Goal: Task Accomplishment & Management: Use online tool/utility

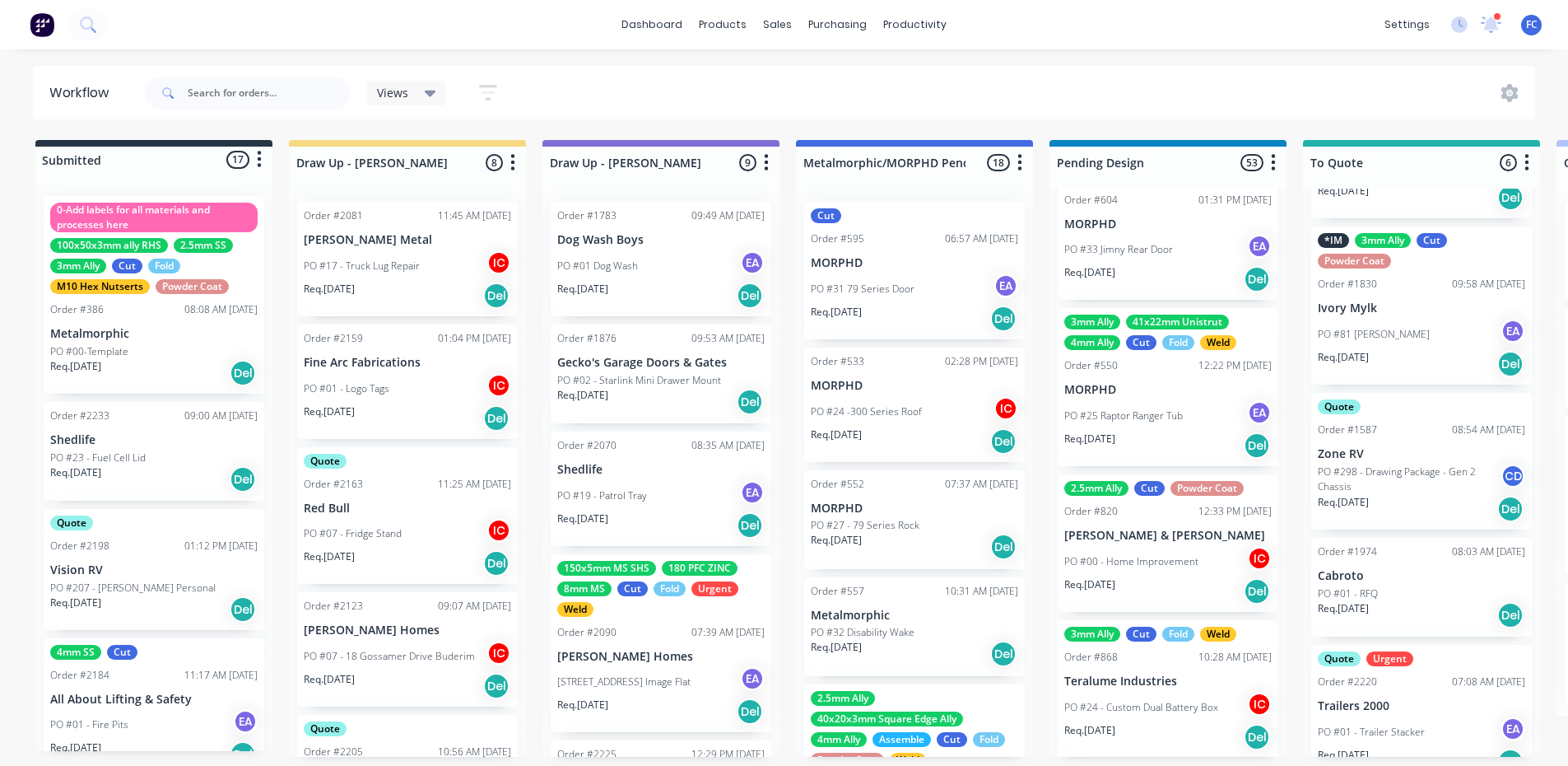
scroll to position [275, 0]
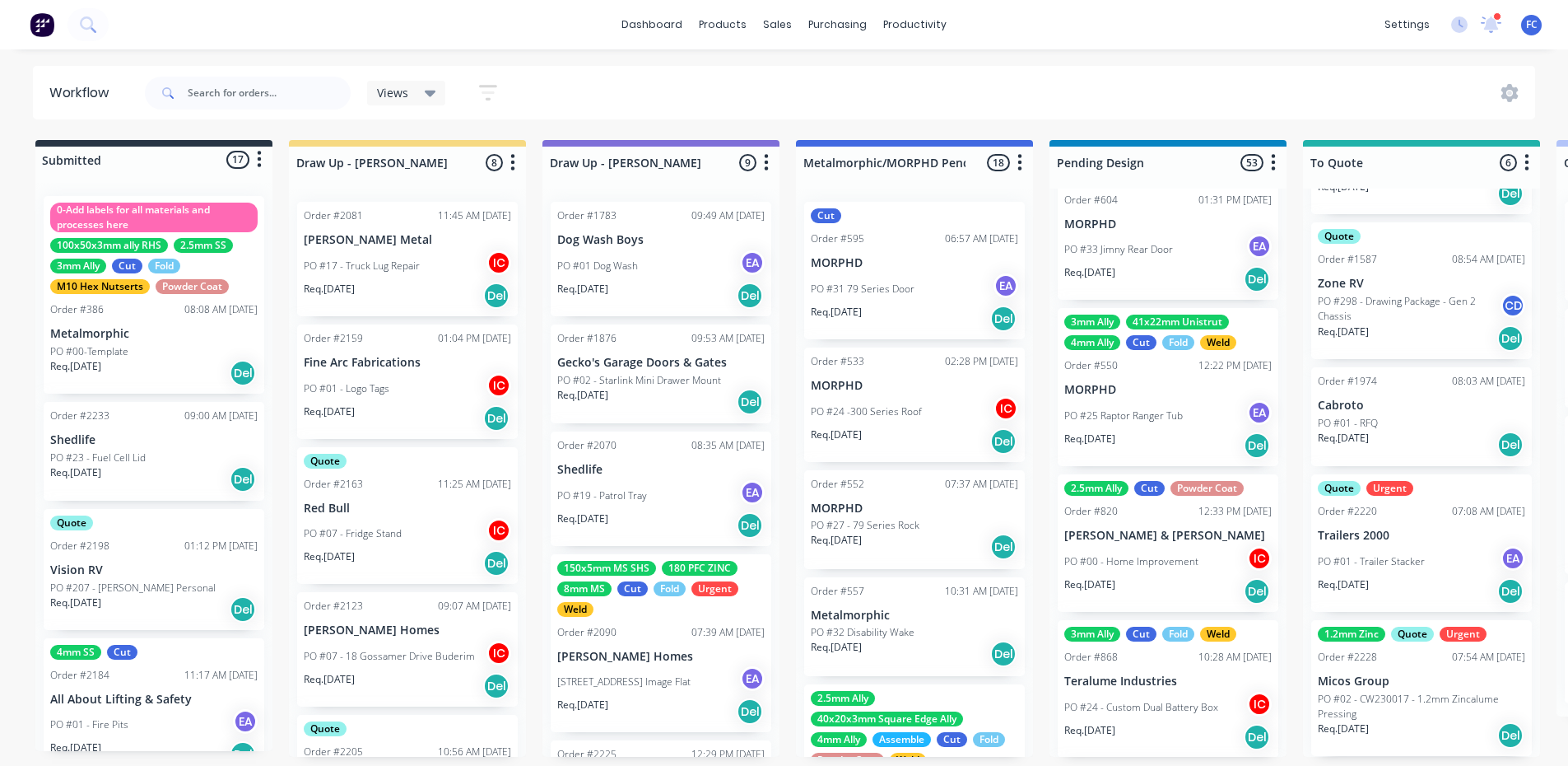
click at [1263, 600] on p "PO #02 - CW230017 - 1.2mm Zincalume Pressing" at bounding box center [1421, 706] width 207 height 30
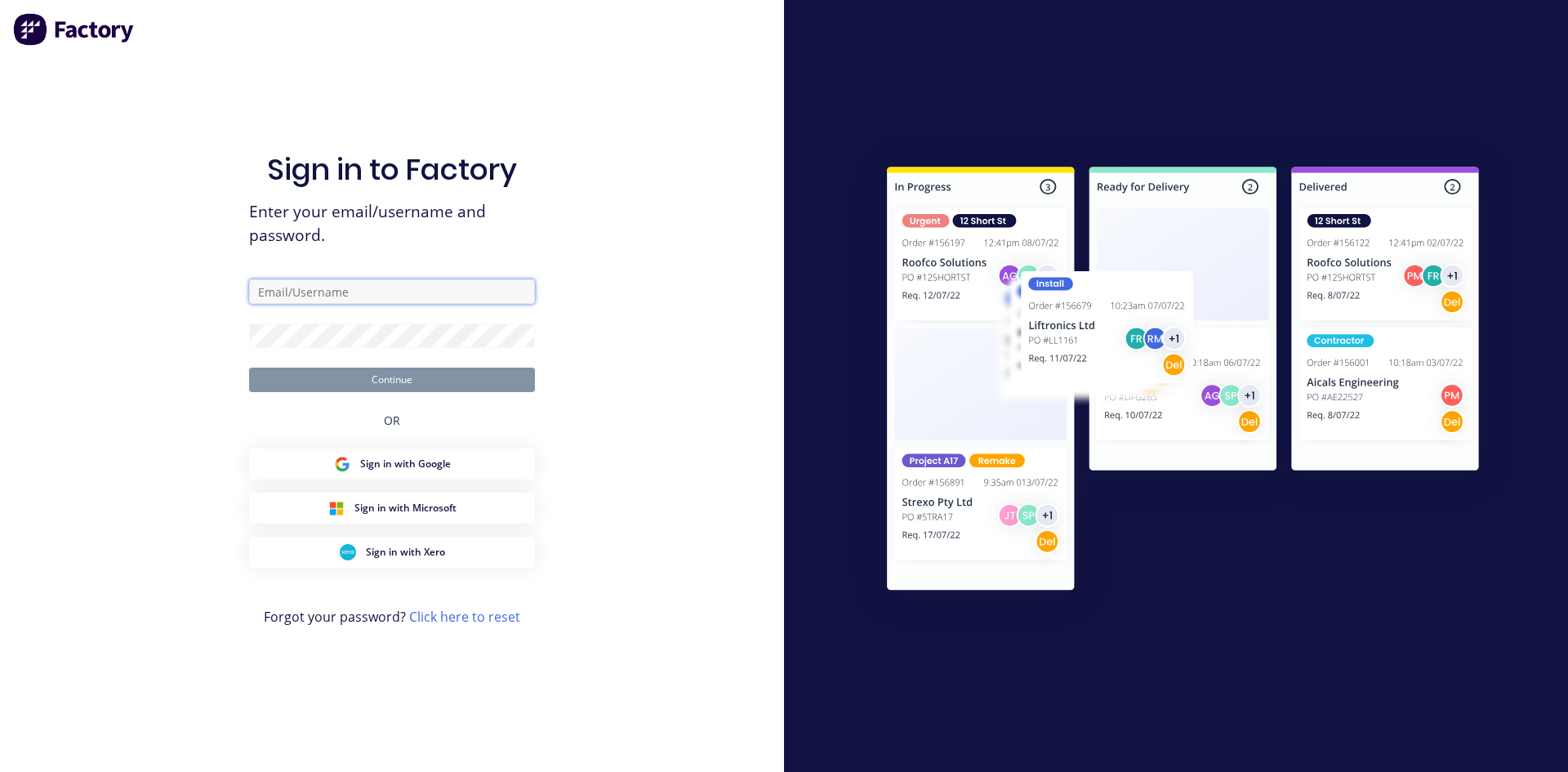
type input "francis@metalmorphic.com.au"
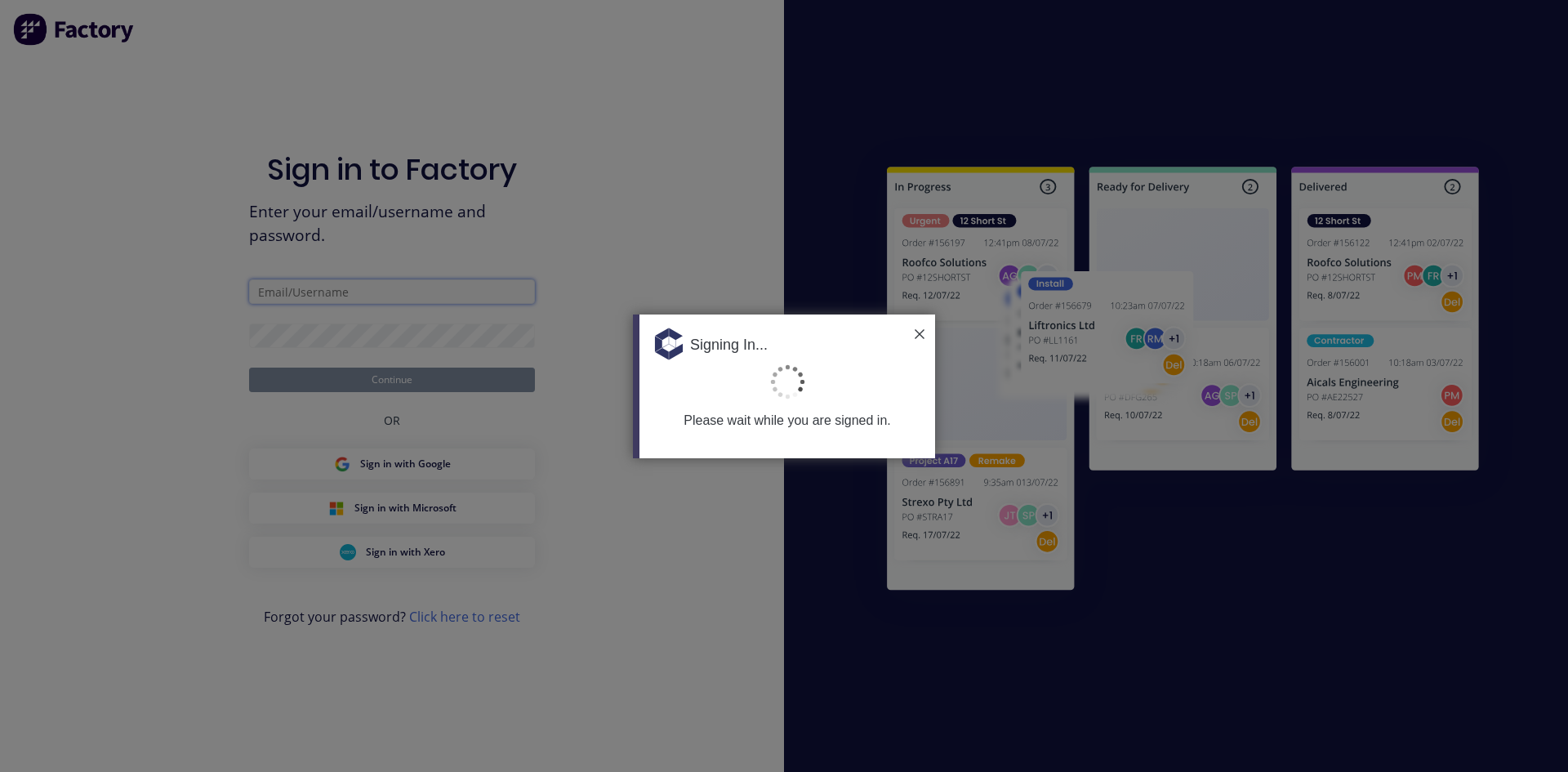
type input "[PERSON_NAME][EMAIL_ADDRESS][DOMAIN_NAME]"
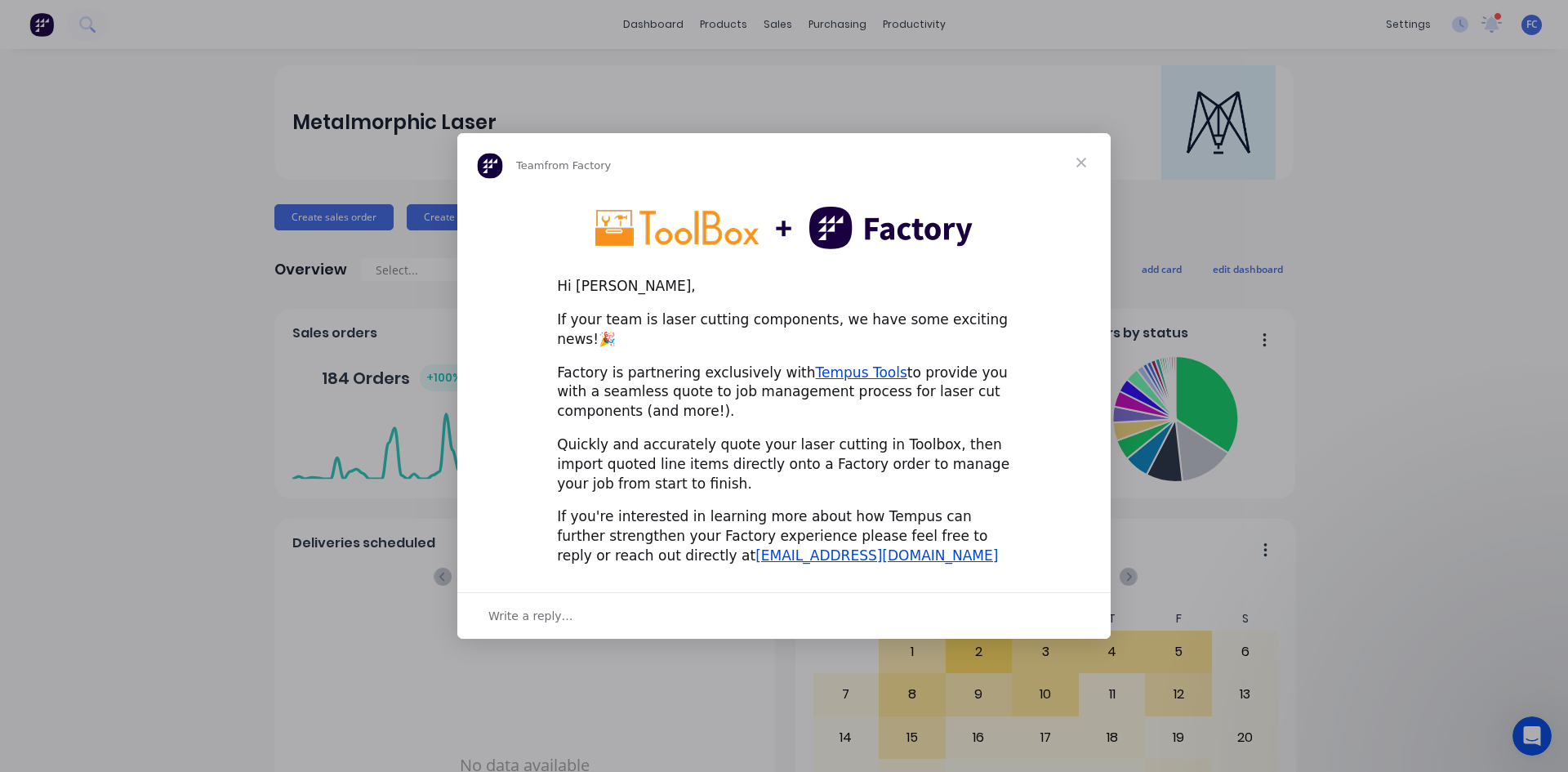
click at [1075, 176] on span "Close" at bounding box center [1080, 162] width 58 height 58
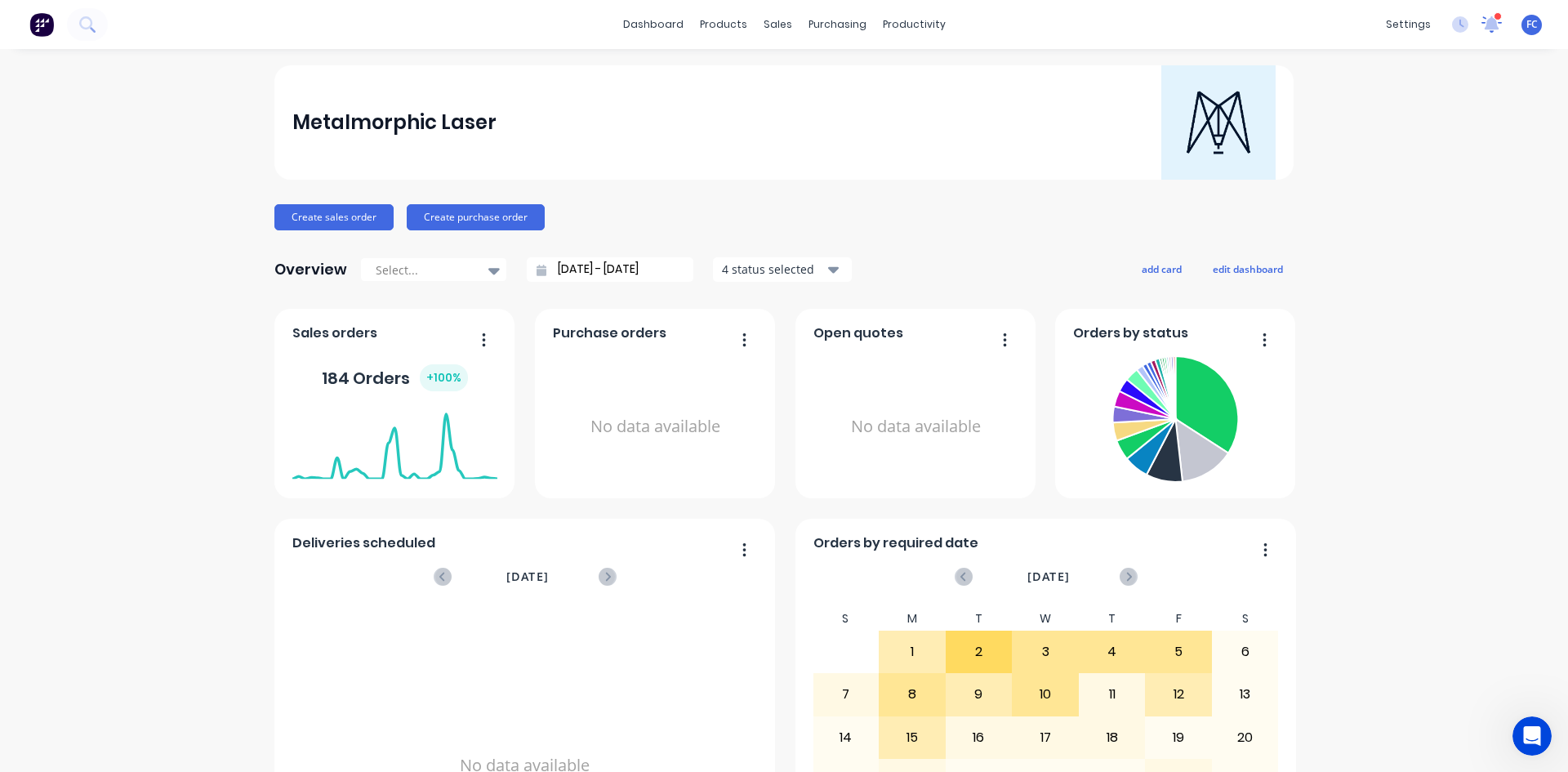
click at [1485, 29] on icon at bounding box center [1491, 22] width 14 height 14
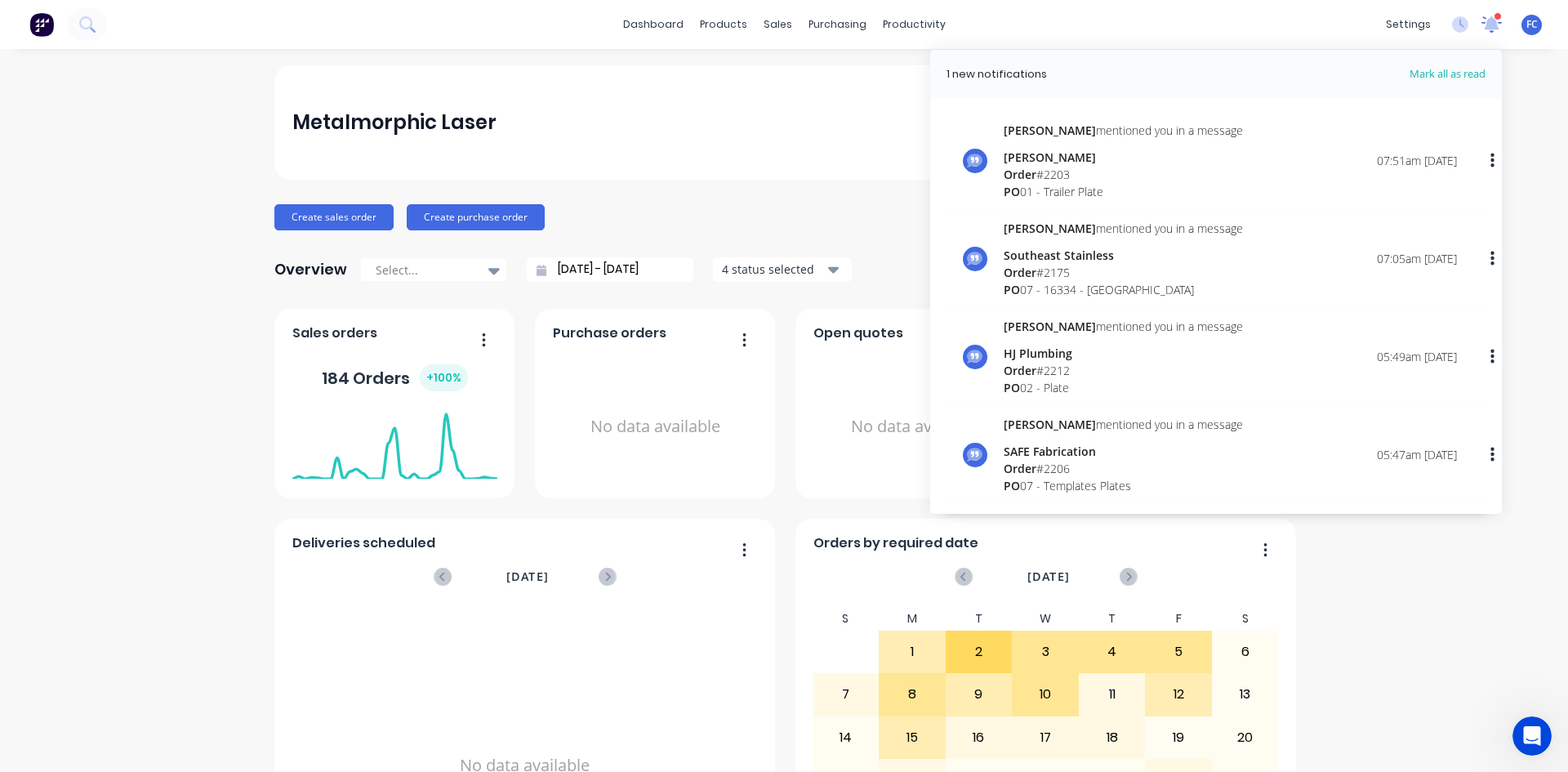
click at [1485, 29] on icon at bounding box center [1491, 23] width 14 height 13
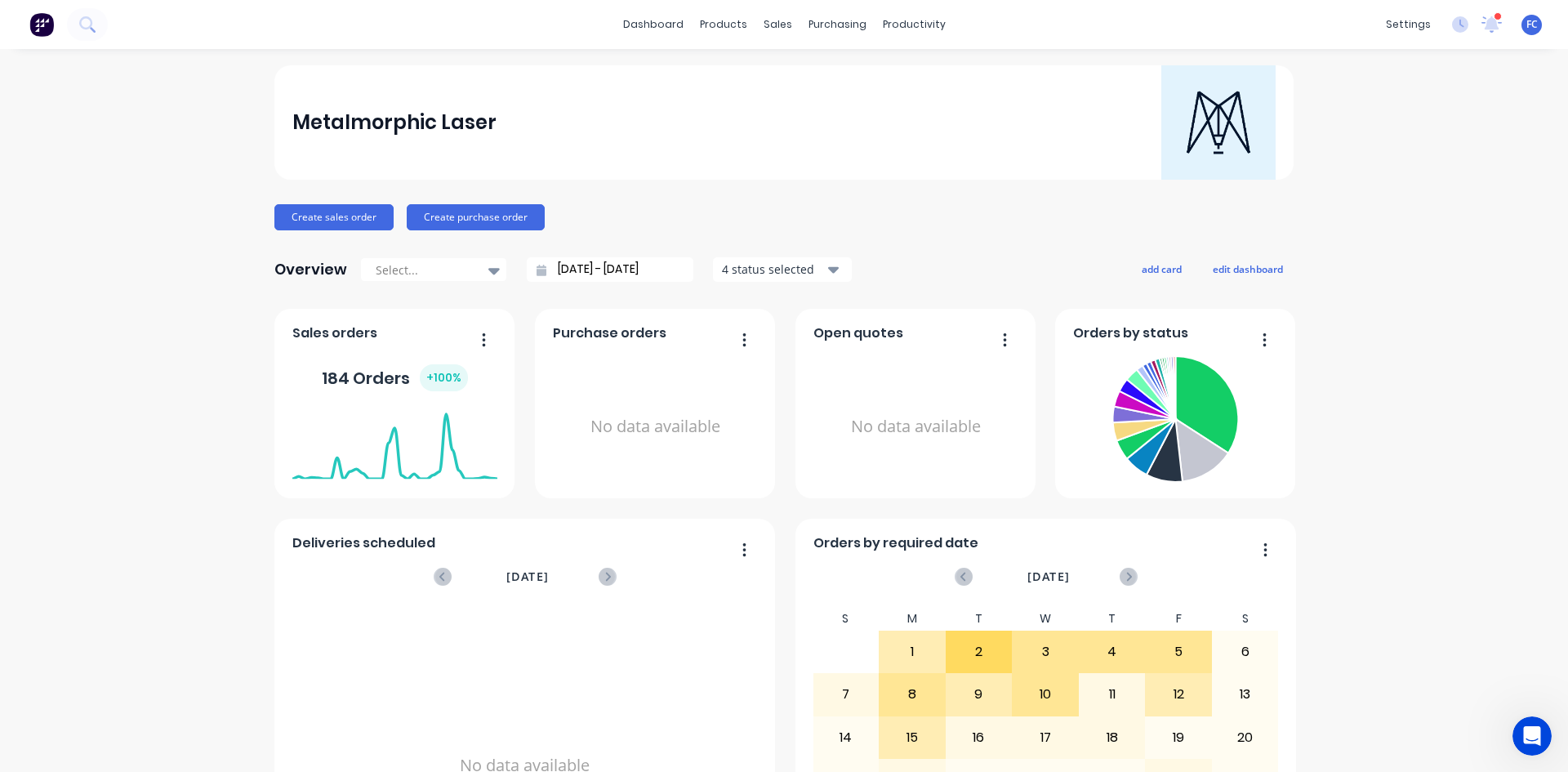
click at [1495, 22] on div "settings 1 new notifications [PERSON_NAME] all as read [PERSON_NAME] mentioned …" at bounding box center [1472, 25] width 190 height 25
click at [1481, 27] on icon at bounding box center [1491, 24] width 21 height 17
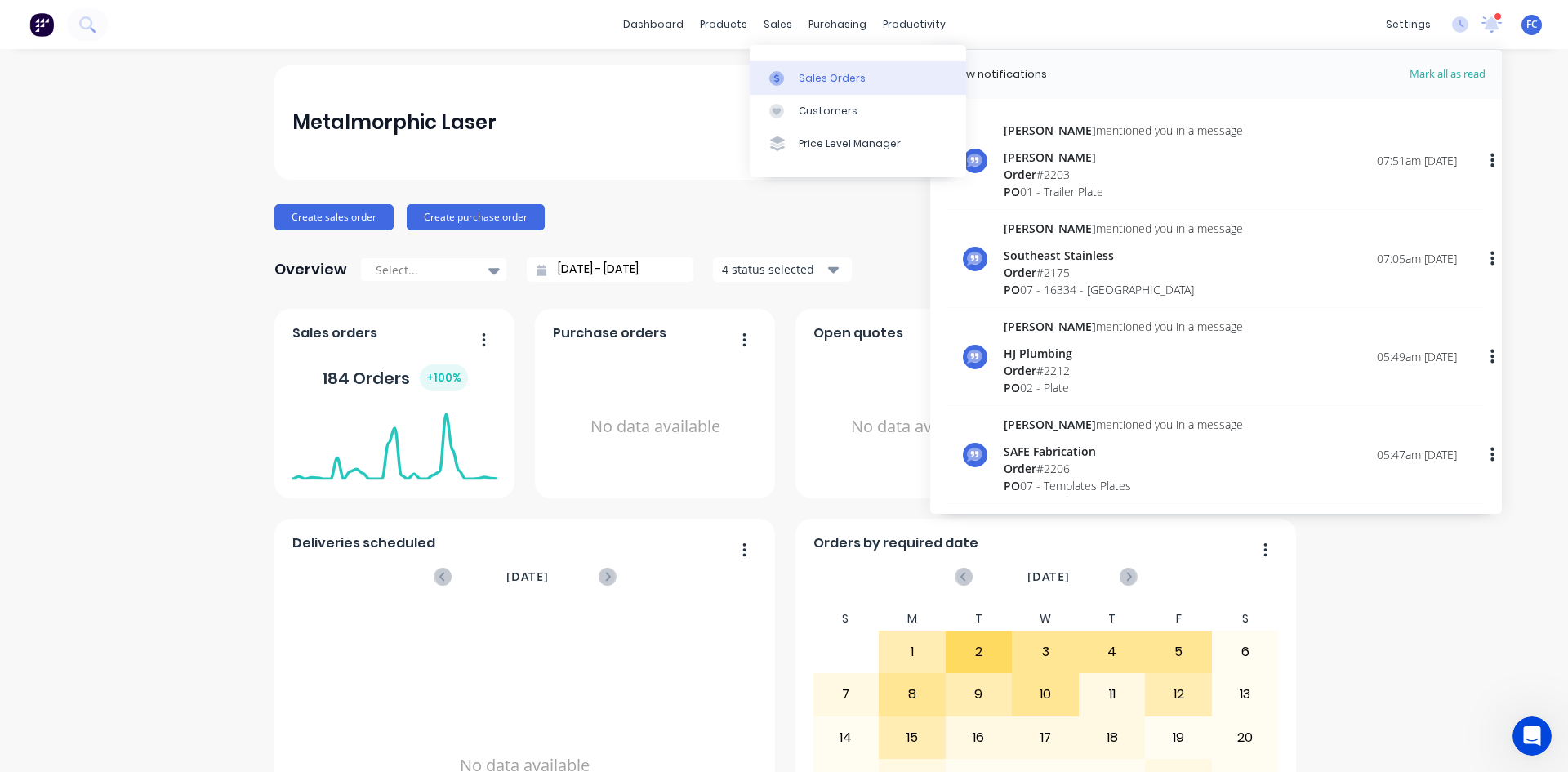
click at [784, 62] on link "Sales Orders" at bounding box center [858, 77] width 216 height 33
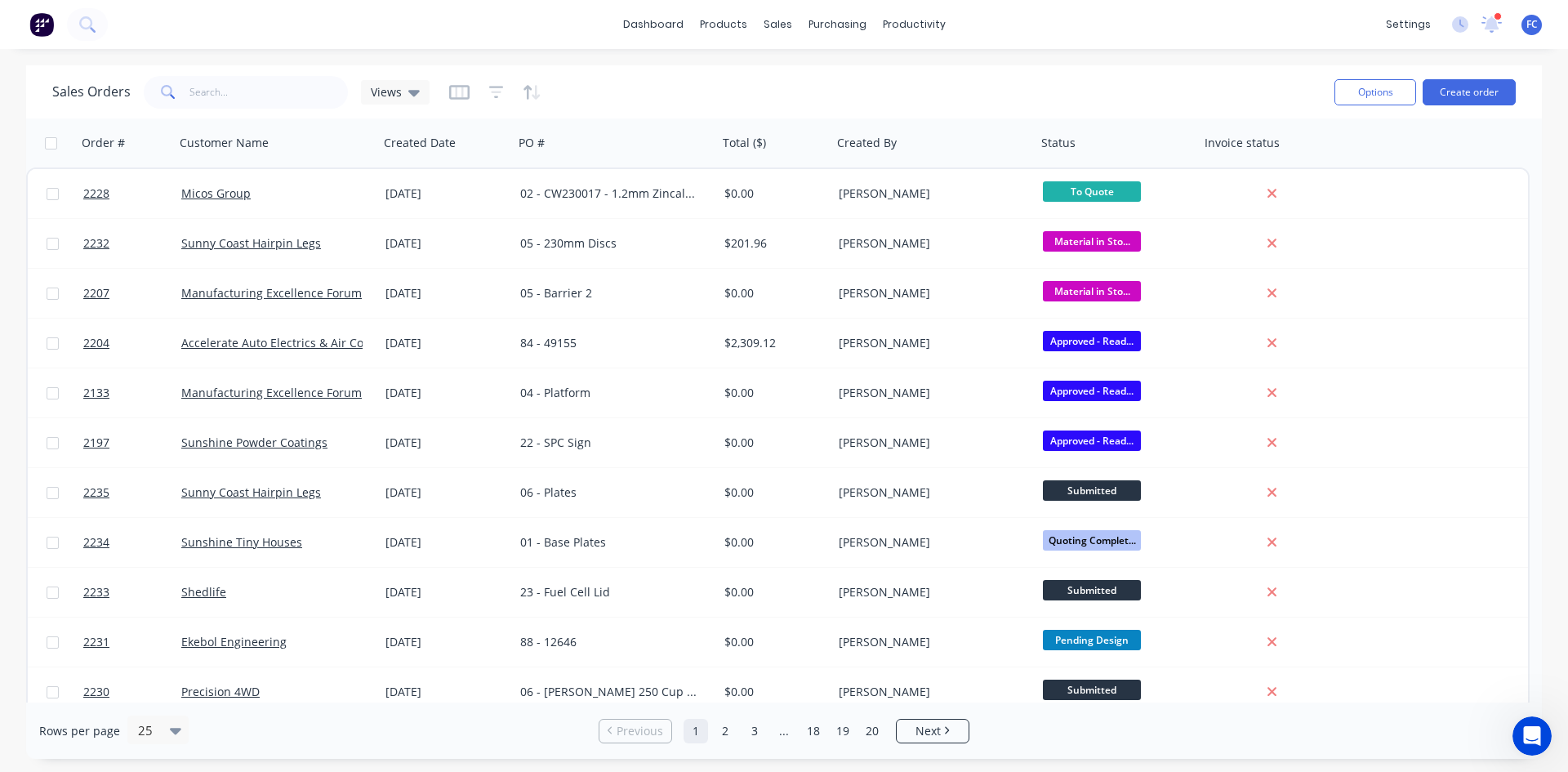
click at [187, 84] on span at bounding box center [166, 92] width 46 height 33
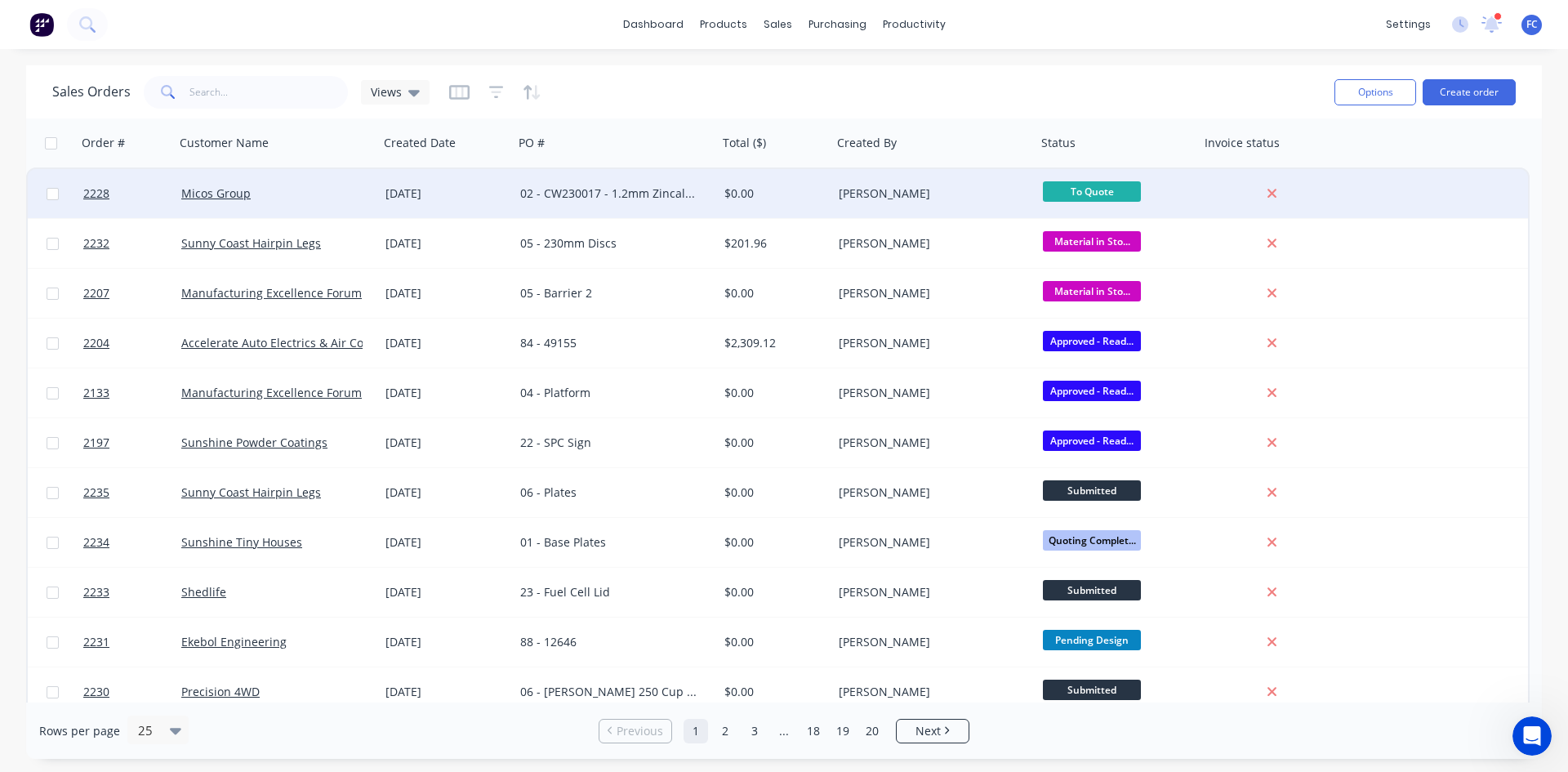
click at [203, 206] on div "Micos Group" at bounding box center [276, 193] width 204 height 49
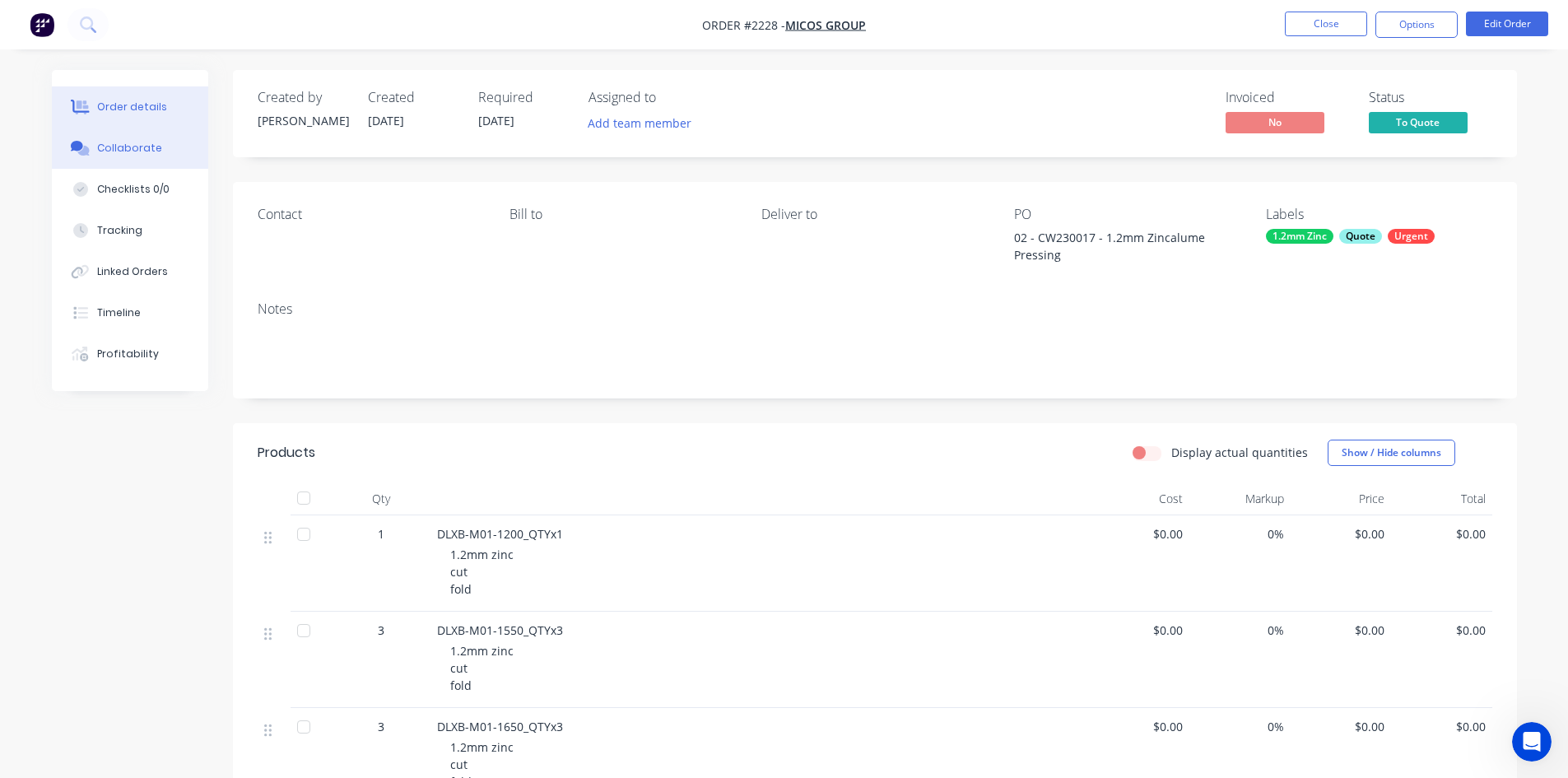
click at [145, 148] on div "Collaborate" at bounding box center [129, 148] width 65 height 14
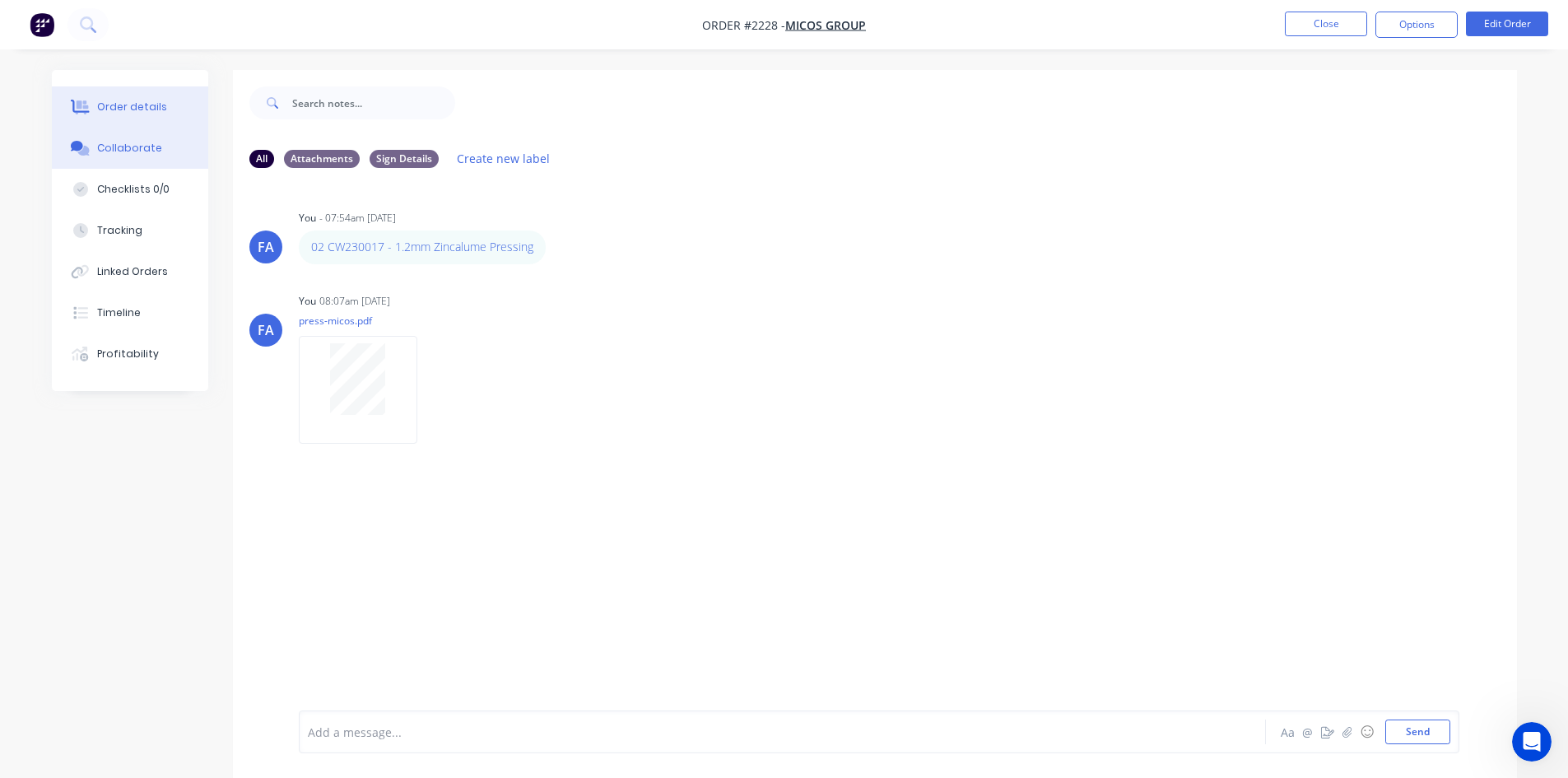
click at [177, 107] on button "Order details" at bounding box center [130, 107] width 156 height 41
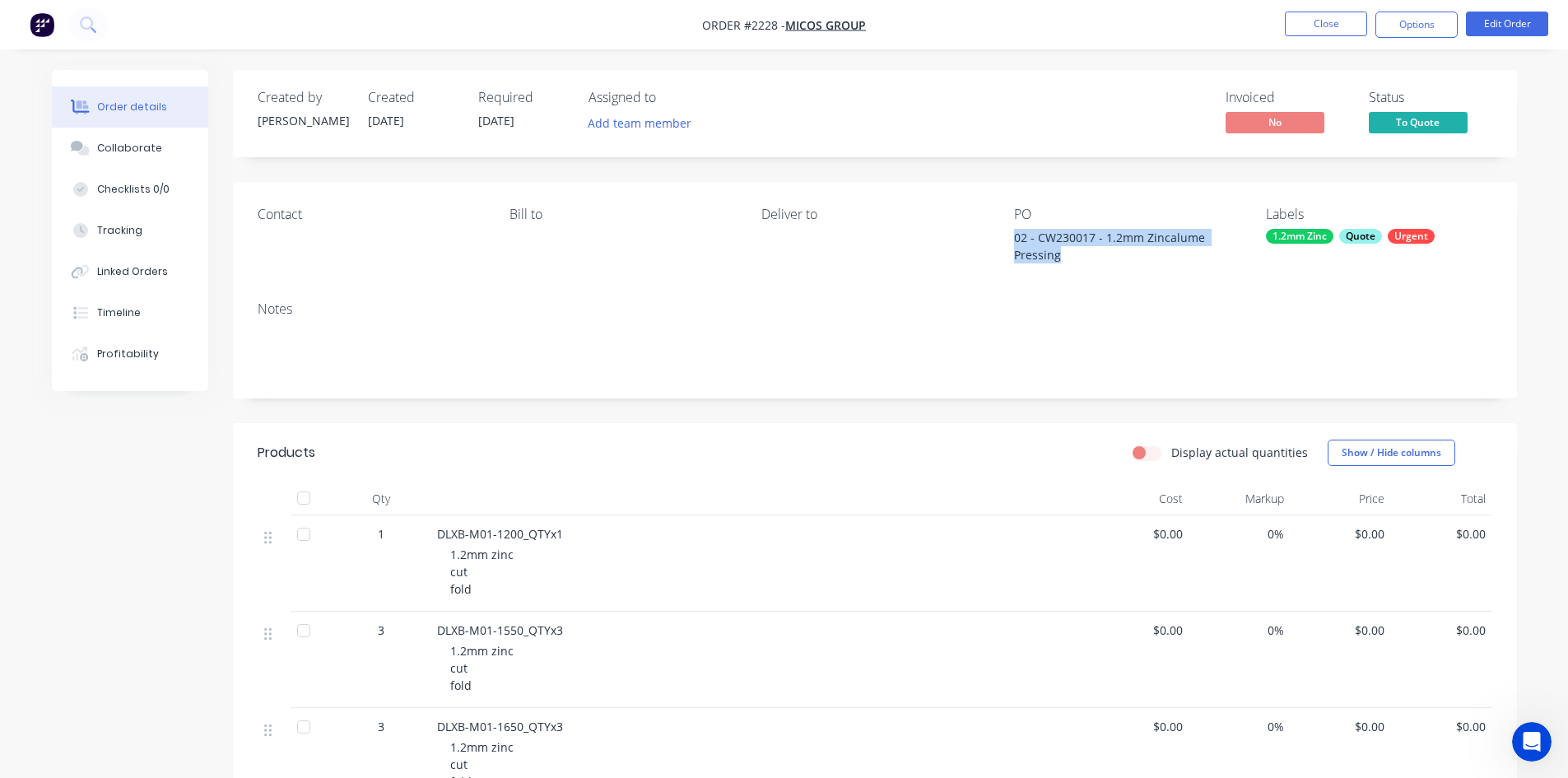
drag, startPoint x: 1069, startPoint y: 271, endPoint x: 1004, endPoint y: 244, distance: 70.4
click at [1004, 244] on div "Contact Bill to Deliver to PO 02 - CW230017 - 1.2mm Zincalume Pressing Labels 1…" at bounding box center [876, 235] width 1284 height 106
copy div "02 - CW230017 - 1.2mm Zincalume Pressing"
click at [99, 157] on button "Collaborate" at bounding box center [130, 148] width 156 height 41
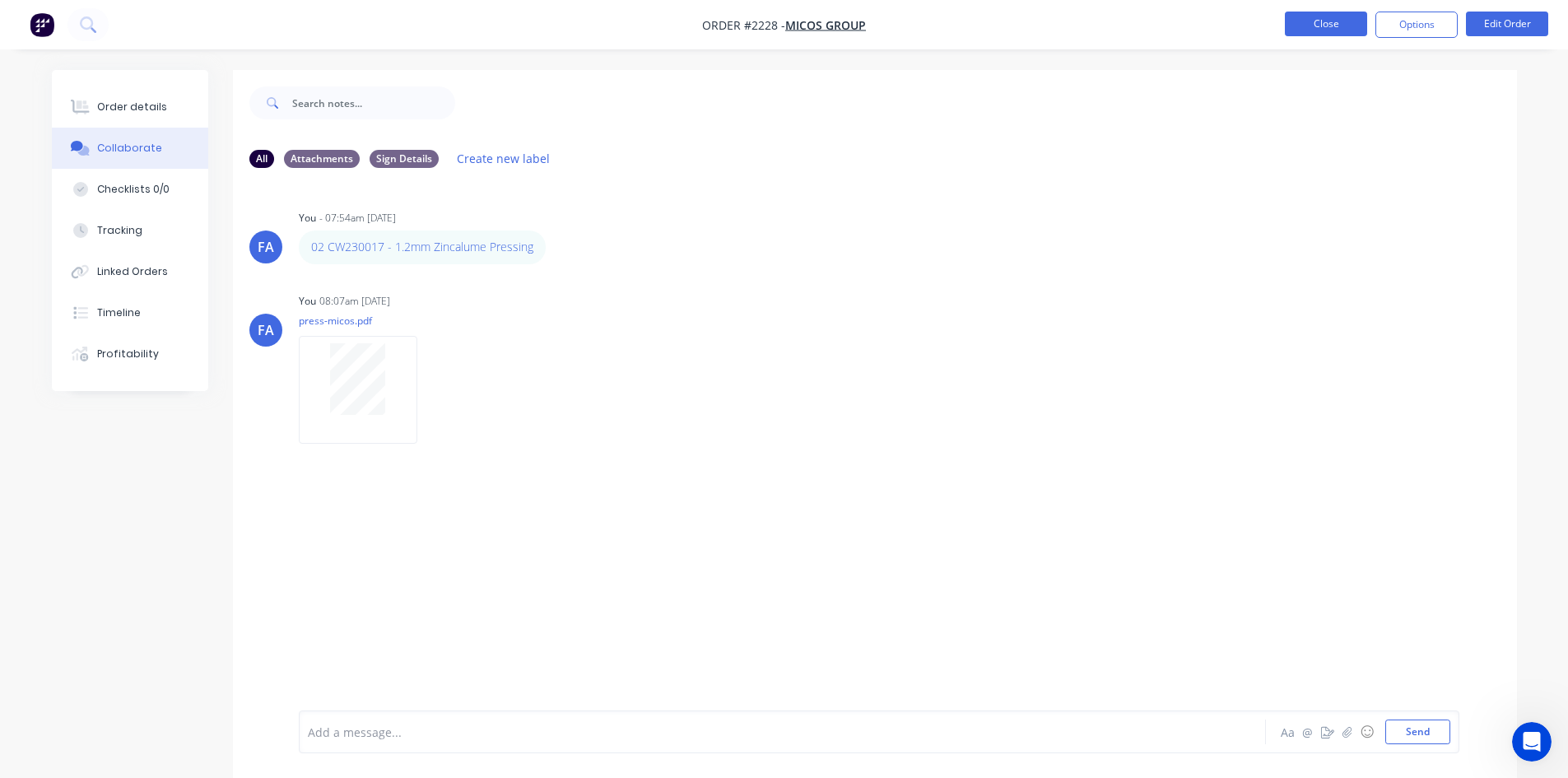
click at [1303, 22] on button "Close" at bounding box center [1325, 24] width 82 height 25
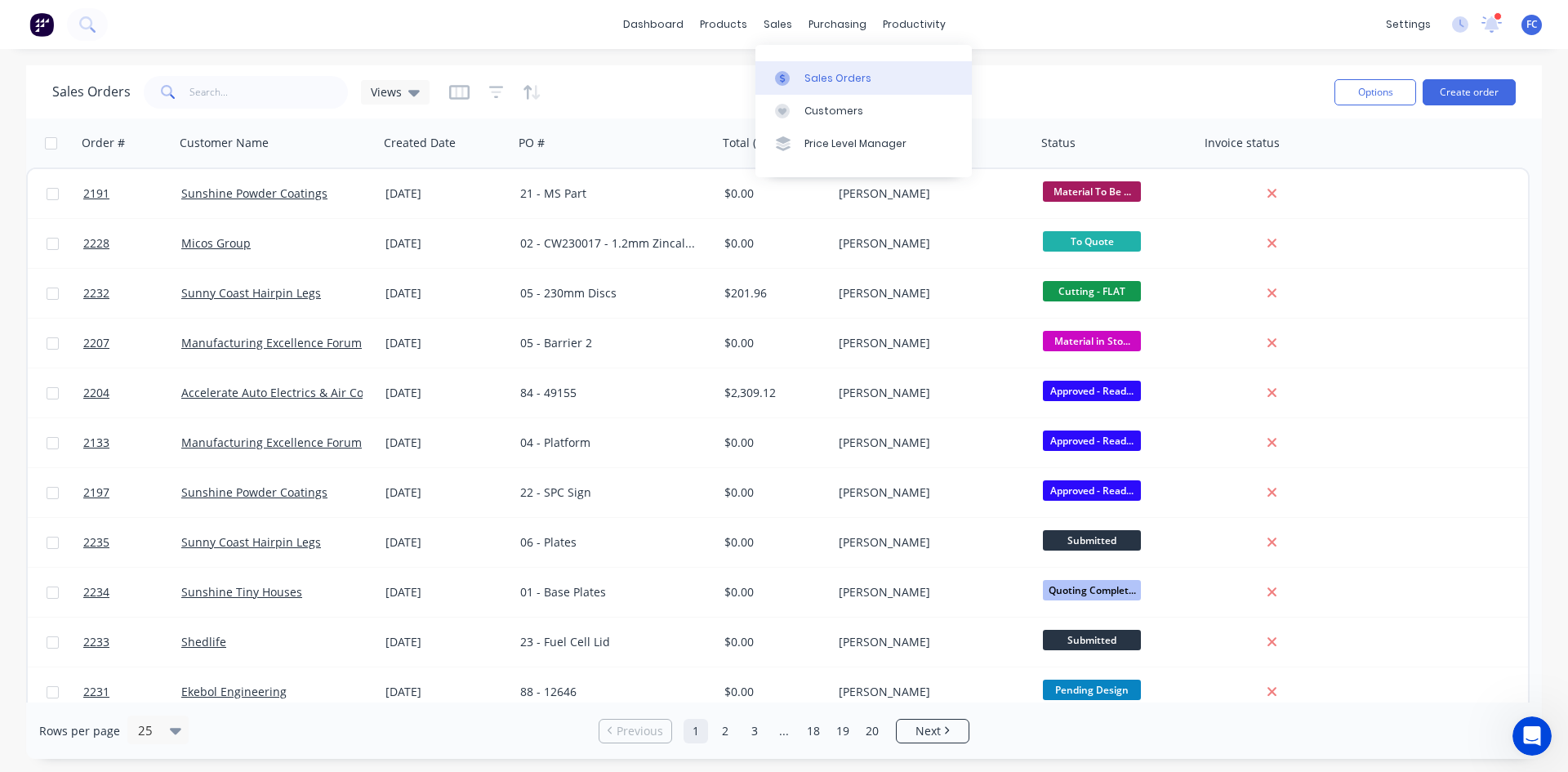
click at [794, 84] on div at bounding box center [787, 77] width 25 height 14
click at [237, 82] on input "text" at bounding box center [269, 92] width 159 height 33
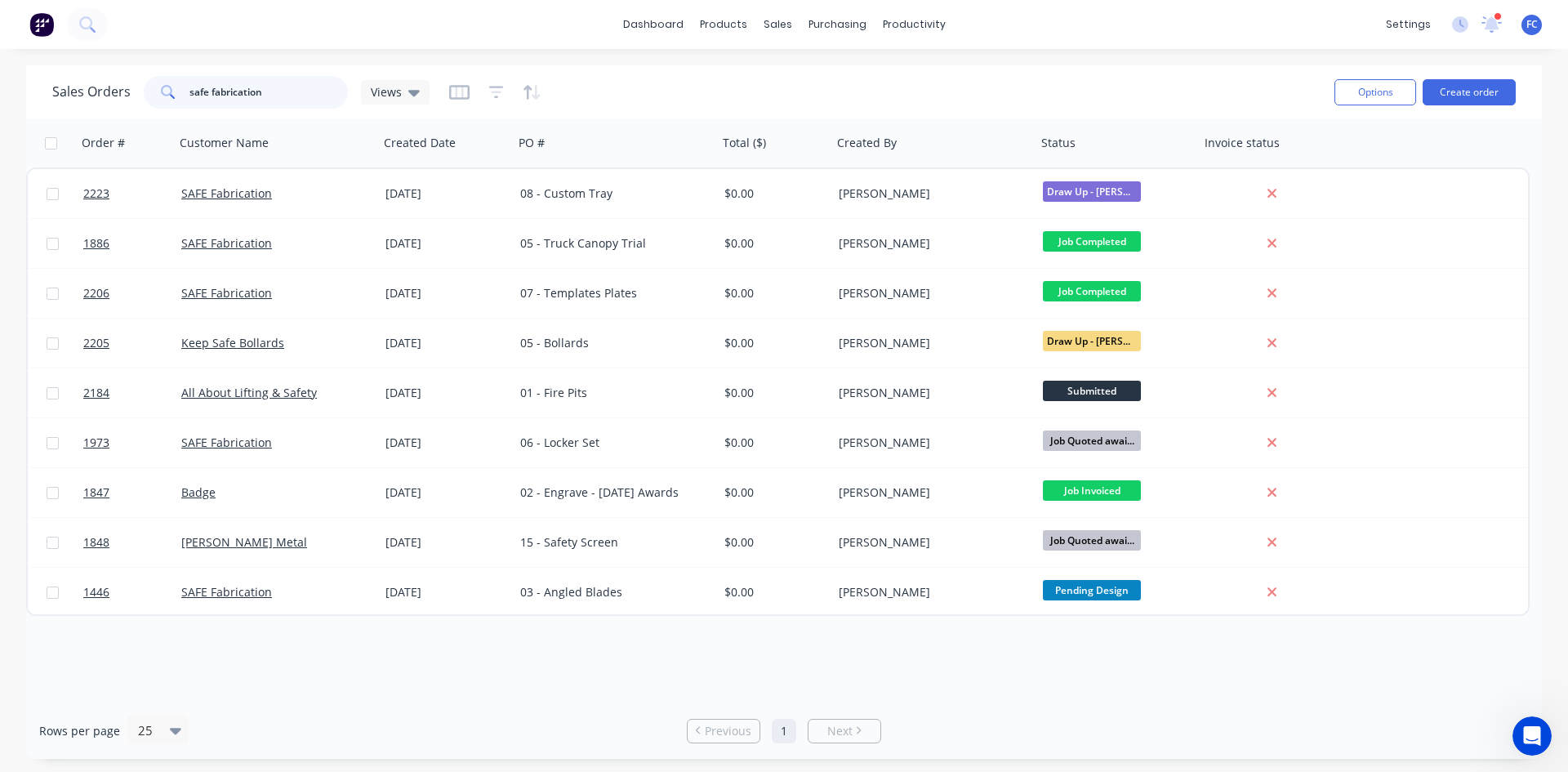
type input "safe fabrication"
